Goal: Check status: Check status

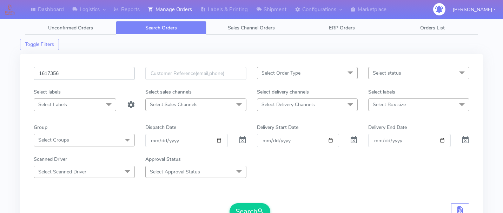
click at [101, 76] on input "1617356" at bounding box center [84, 73] width 101 height 13
paste input "1617329"
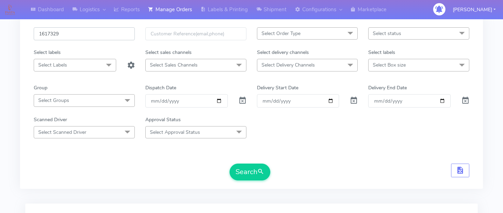
type input "1617329"
click at [253, 163] on form "1617329 Select Order Type Select All MEALS ATAVI One Off Pasta Club Gift Kit Ev…" at bounding box center [251, 103] width 435 height 153
click at [248, 176] on button "Search" at bounding box center [250, 172] width 41 height 17
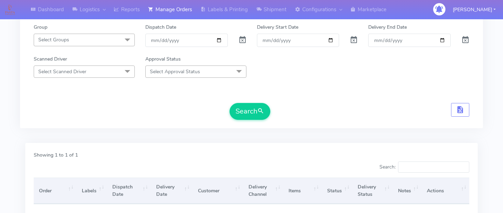
scroll to position [184, 0]
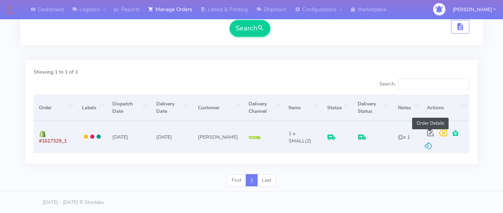
click at [427, 134] on span at bounding box center [430, 135] width 13 height 7
select select "5"
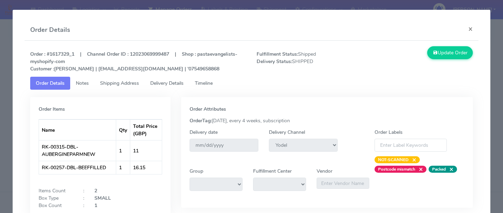
click at [171, 84] on span "Delivery Details" at bounding box center [166, 83] width 33 height 7
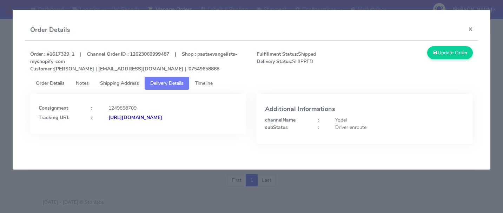
click at [210, 81] on span "Timeline" at bounding box center [204, 83] width 18 height 7
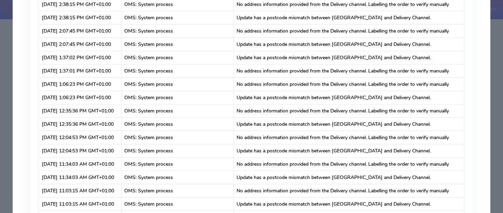
scroll to position [0, 0]
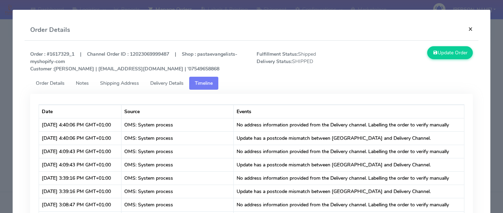
click at [470, 25] on button "×" at bounding box center [471, 29] width 16 height 19
